Goal: Transaction & Acquisition: Purchase product/service

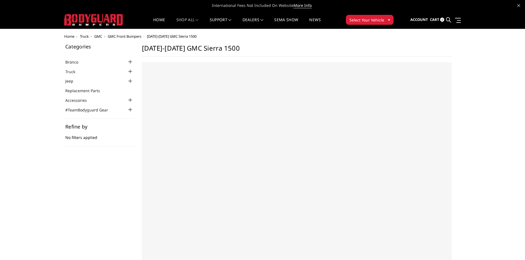
select select "US"
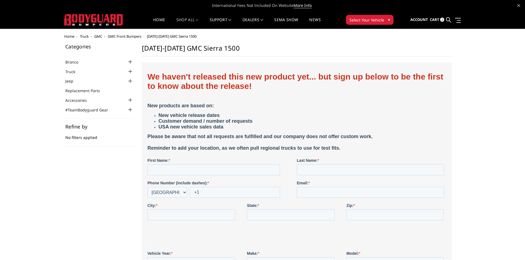
click at [71, 39] on div "Home Truck GMC GMC Front Bumpers 2022-2025 GMC Sierra 1500 Categories Bronco 20…" at bounding box center [262, 213] width 397 height 358
click at [71, 36] on span "Home" at bounding box center [69, 36] width 10 height 5
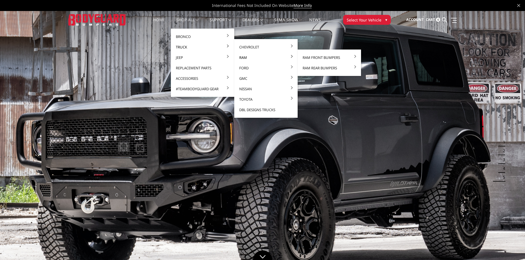
click at [242, 57] on link "Ram" at bounding box center [265, 57] width 59 height 10
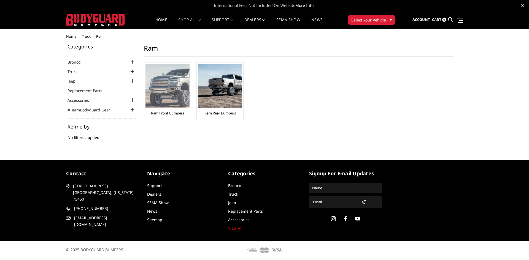
click at [155, 86] on img at bounding box center [167, 86] width 44 height 44
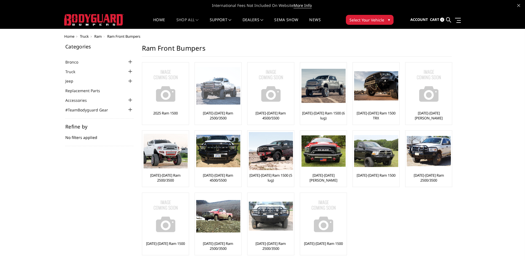
click at [226, 91] on img at bounding box center [218, 86] width 44 height 38
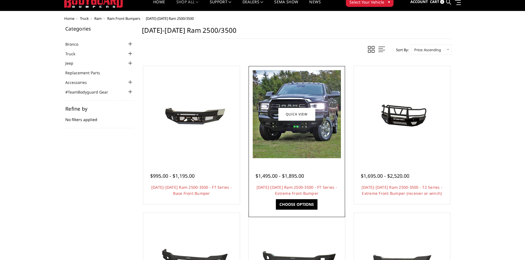
scroll to position [55, 0]
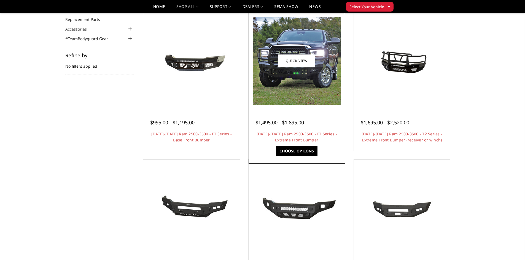
click at [318, 79] on img at bounding box center [297, 61] width 88 height 88
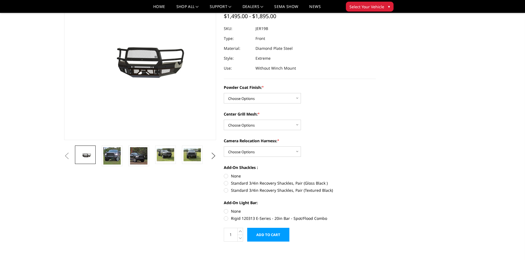
scroll to position [55, 0]
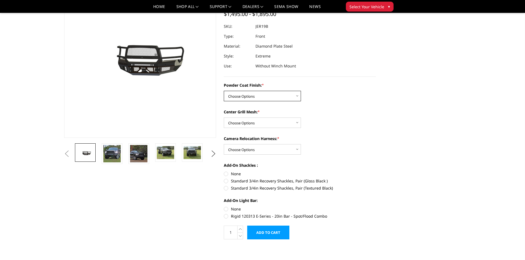
click at [270, 92] on select "Choose Options Bare Metal Gloss Black Powder Coat Textured Black Powder Coat" at bounding box center [262, 96] width 77 height 10
select select "3215"
click at [224, 91] on select "Choose Options Bare Metal Gloss Black Powder Coat Textured Black Powder Coat" at bounding box center [262, 96] width 77 height 10
click at [268, 121] on select "Choose Options WITH Expanded Metal in Center Grill WITHOUT Expanded Metal in Ce…" at bounding box center [262, 123] width 77 height 10
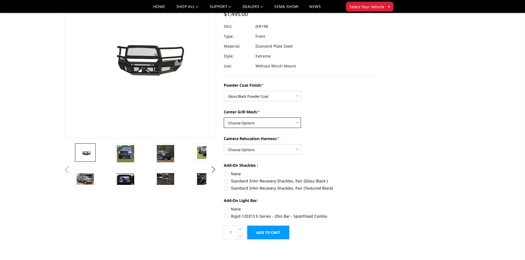
select select "3217"
click at [224, 118] on select "Choose Options WITH Expanded Metal in Center Grill WITHOUT Expanded Metal in Ce…" at bounding box center [262, 123] width 77 height 10
click at [274, 149] on select "Choose Options WITH Camera Relocation Harness WITHOUT Camera Relocation Harness" at bounding box center [262, 149] width 77 height 10
select select "3220"
click at [224, 144] on select "Choose Options WITH Camera Relocation Harness WITHOUT Camera Relocation Harness" at bounding box center [262, 149] width 77 height 10
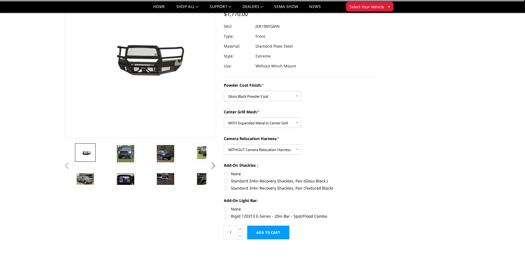
click at [226, 172] on label "None" at bounding box center [300, 174] width 152 height 6
click at [224, 171] on input "None" at bounding box center [224, 171] width 0 height 0
radio input "true"
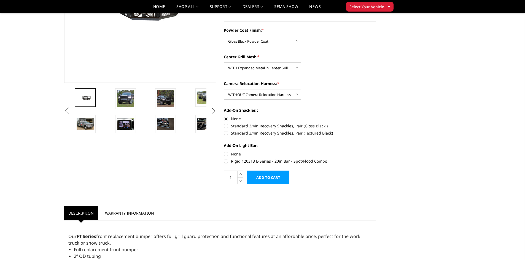
click at [228, 155] on label "None" at bounding box center [300, 154] width 152 height 6
click at [224, 151] on input "None" at bounding box center [224, 151] width 0 height 0
radio input "true"
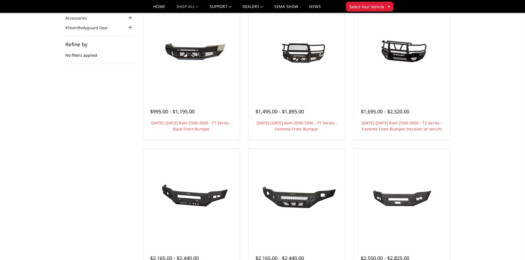
scroll to position [55, 0]
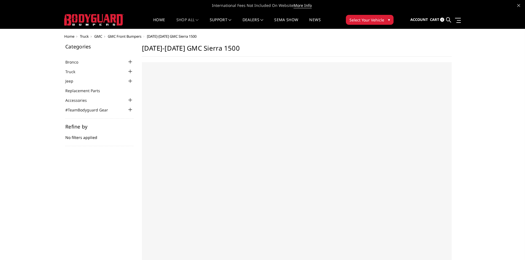
select select "US"
